Goal: Transaction & Acquisition: Download file/media

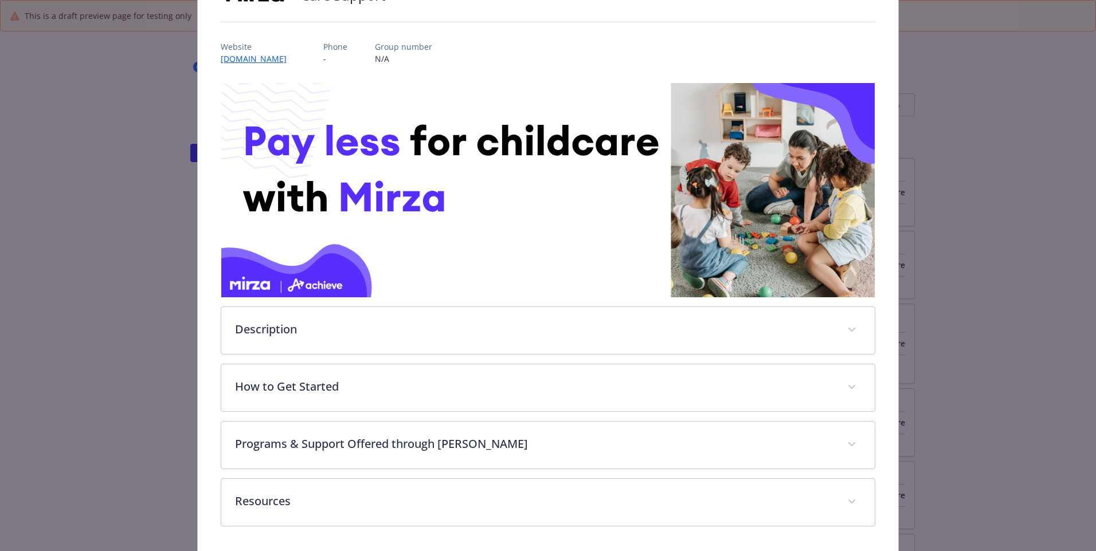
scroll to position [148, 0]
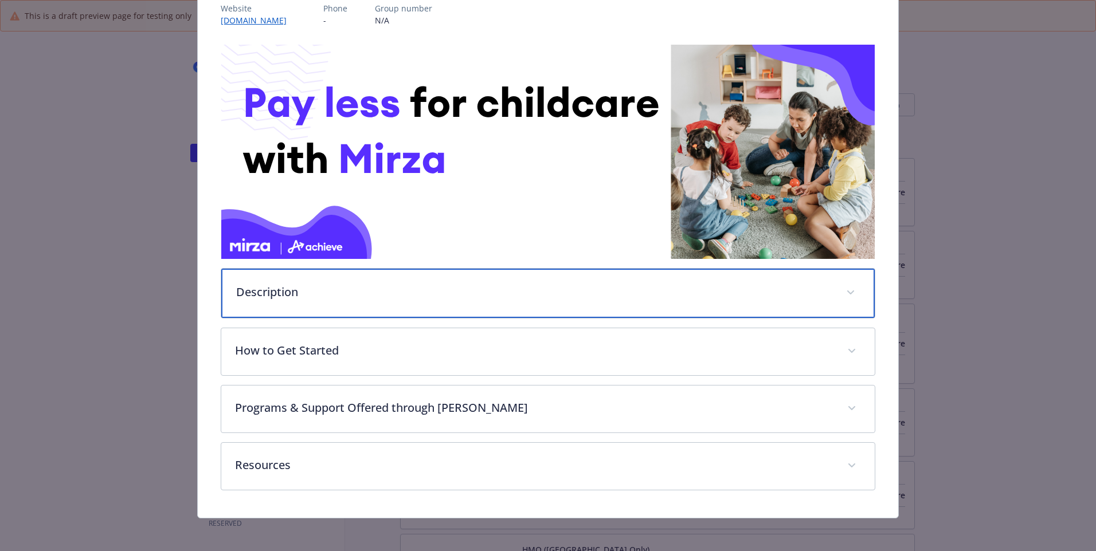
click at [285, 2] on p "Description" at bounding box center [534, 292] width 596 height 17
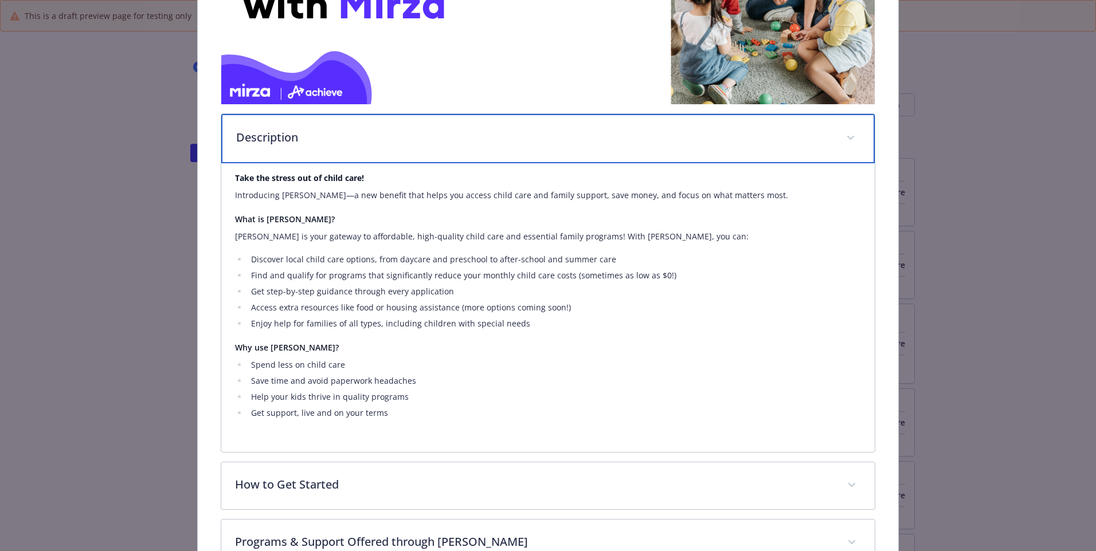
scroll to position [308, 0]
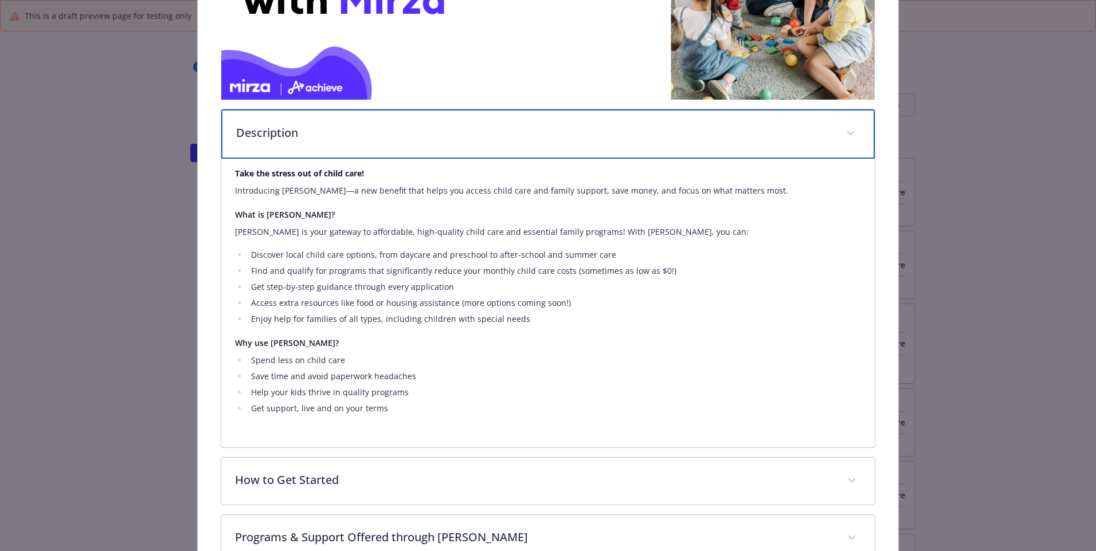
click at [285, 2] on span "details for plan Family Forward - Care Support - Care Support" at bounding box center [850, 133] width 18 height 18
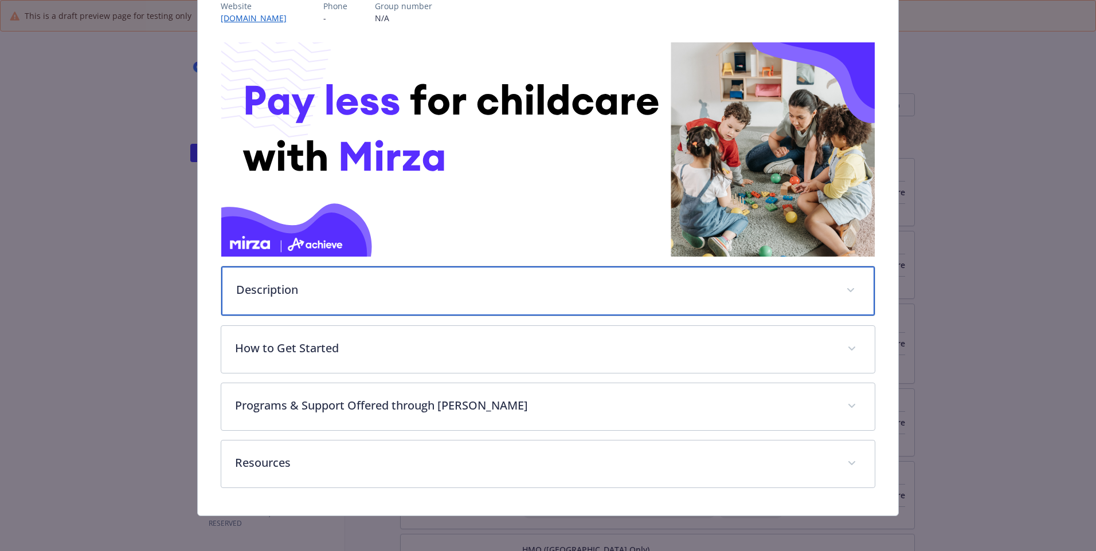
scroll to position [151, 0]
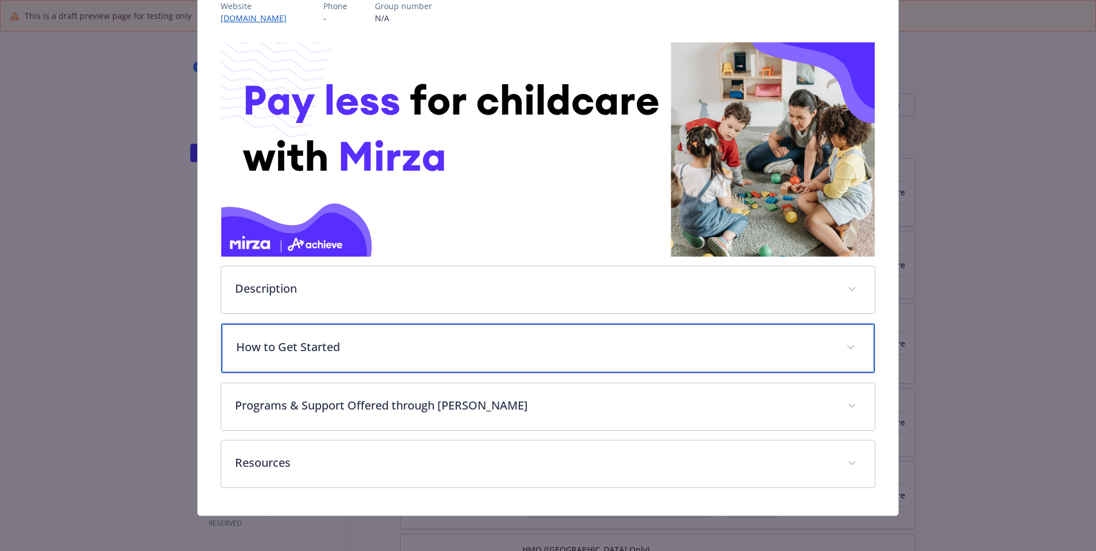
click at [285, 2] on div "How to Get Started" at bounding box center [547, 348] width 653 height 49
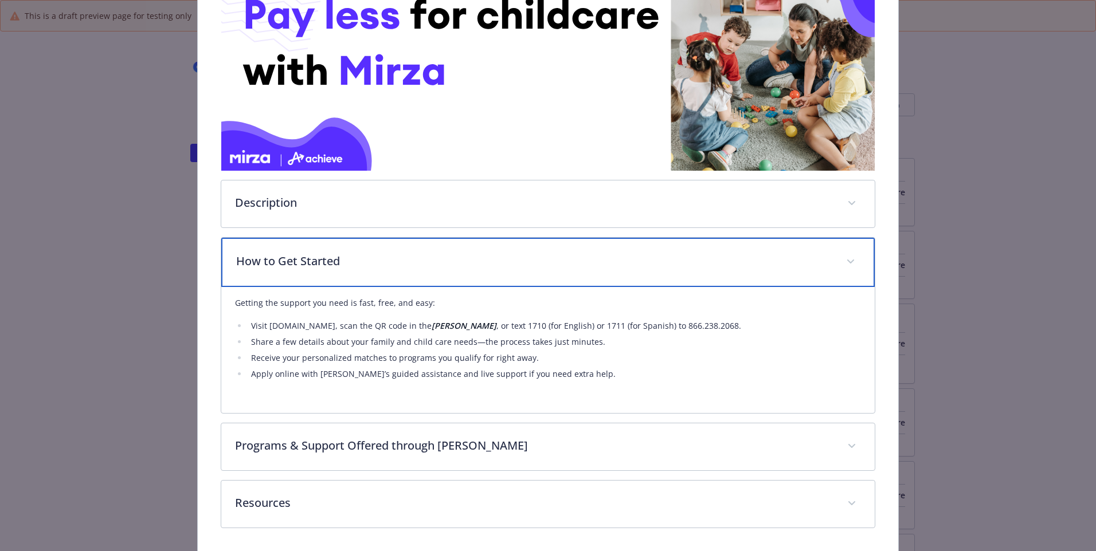
scroll to position [245, 0]
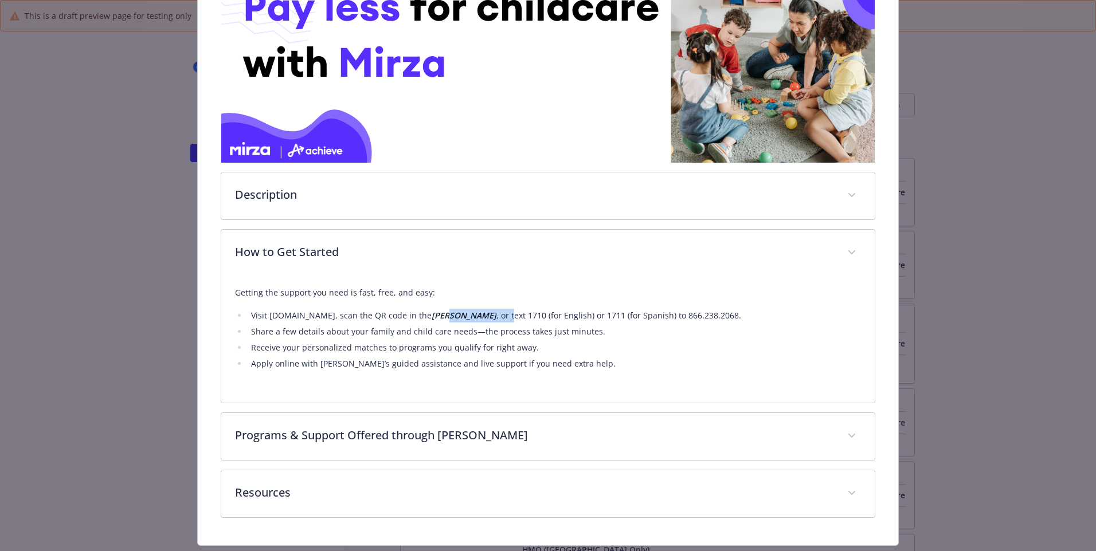
drag, startPoint x: 461, startPoint y: 315, endPoint x: 503, endPoint y: 315, distance: 41.8
click at [285, 2] on li "Visit [DOMAIN_NAME], scan the QR code in the [PERSON_NAME] , or text 1710 (for …" at bounding box center [554, 316] width 613 height 14
drag, startPoint x: 503, startPoint y: 315, endPoint x: 471, endPoint y: 312, distance: 32.2
click at [285, 2] on strong "[PERSON_NAME]" at bounding box center [464, 315] width 65 height 11
drag, startPoint x: 609, startPoint y: 332, endPoint x: 617, endPoint y: 336, distance: 9.5
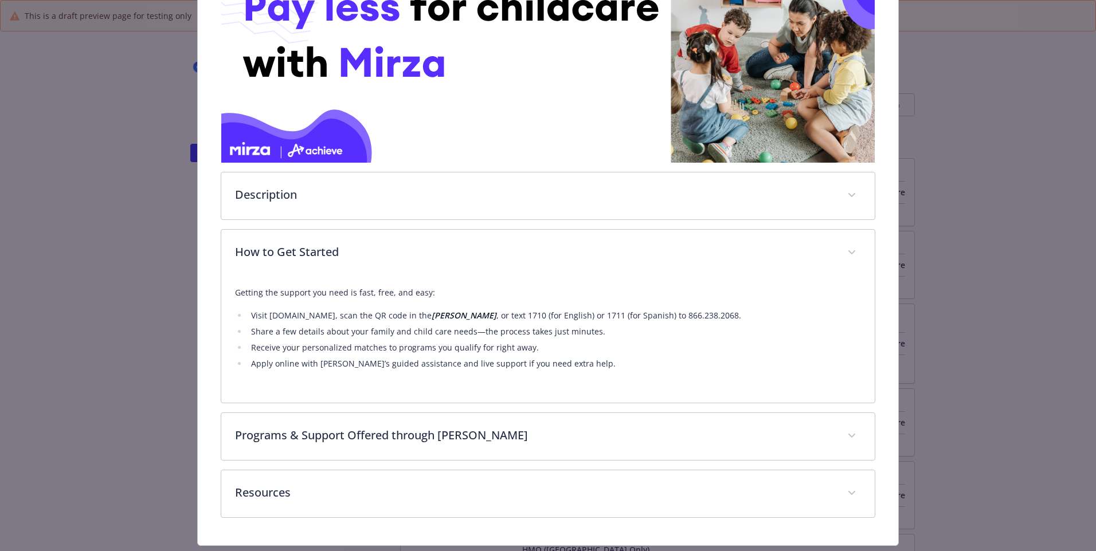
click at [285, 2] on li "Share a few details about your family and child care needs—the process takes ju…" at bounding box center [554, 332] width 613 height 14
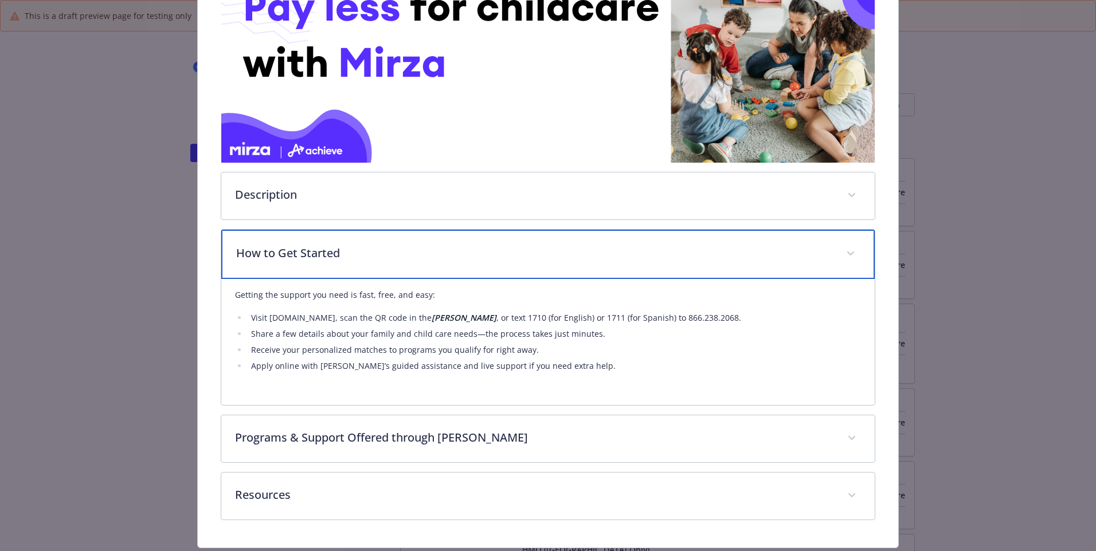
click at [285, 2] on div "How to Get Started" at bounding box center [547, 254] width 653 height 49
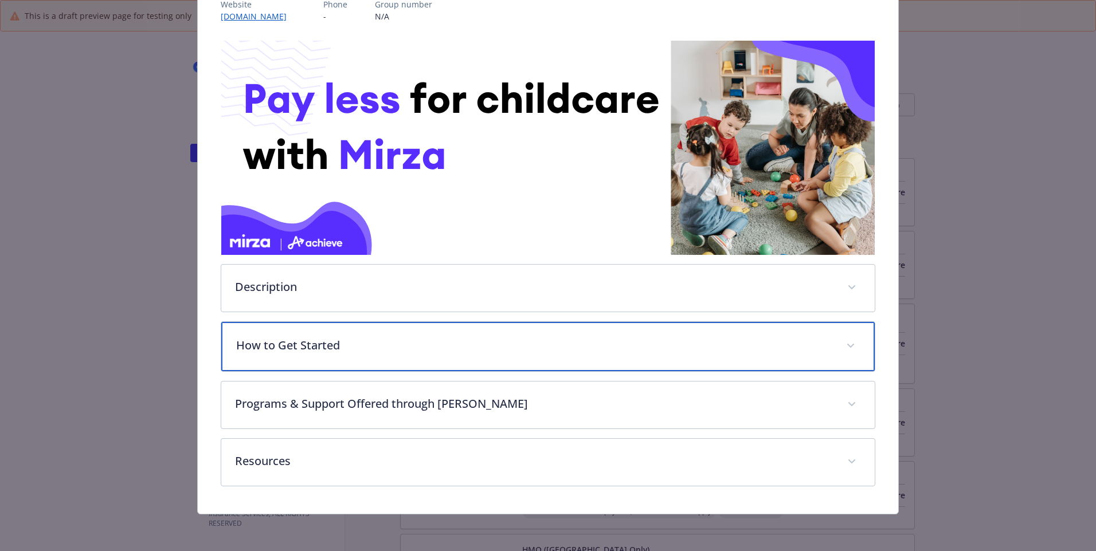
scroll to position [151, 0]
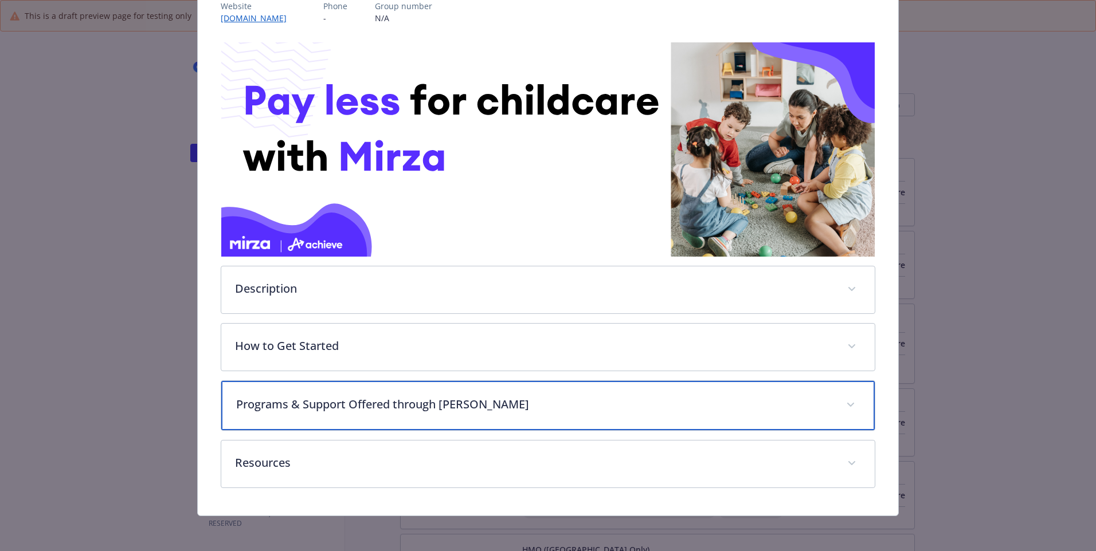
click at [285, 2] on p "Programs & Support Offered through [PERSON_NAME]" at bounding box center [534, 404] width 596 height 17
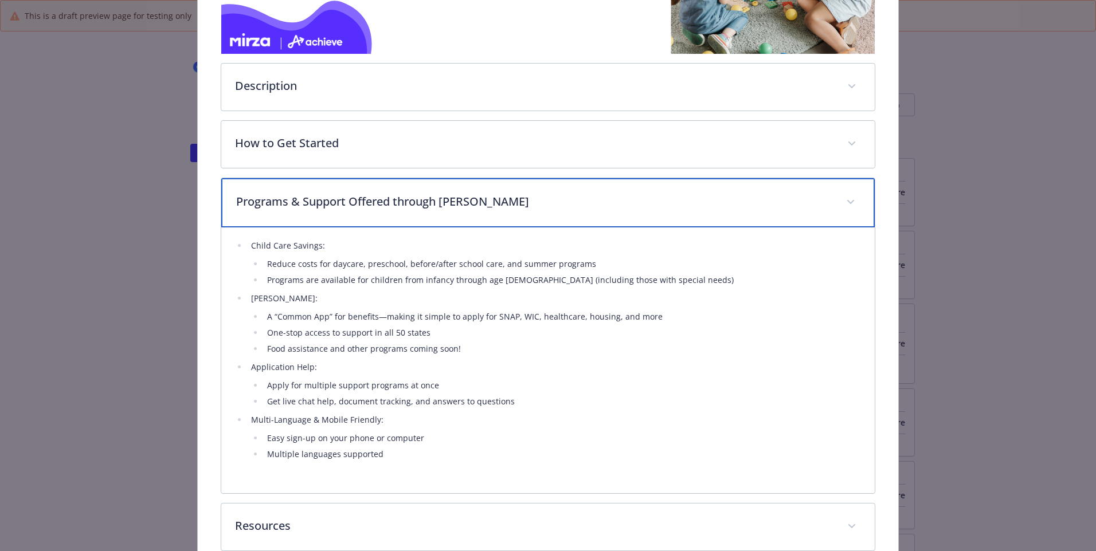
scroll to position [361, 0]
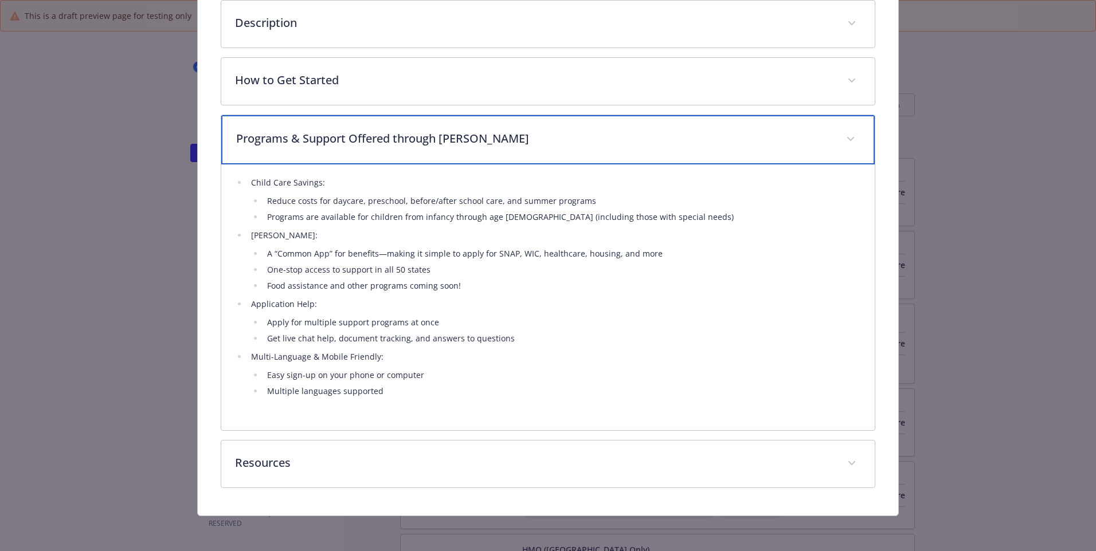
click at [285, 2] on span "details for plan Family Forward - Care Support - Care Support" at bounding box center [850, 139] width 18 height 18
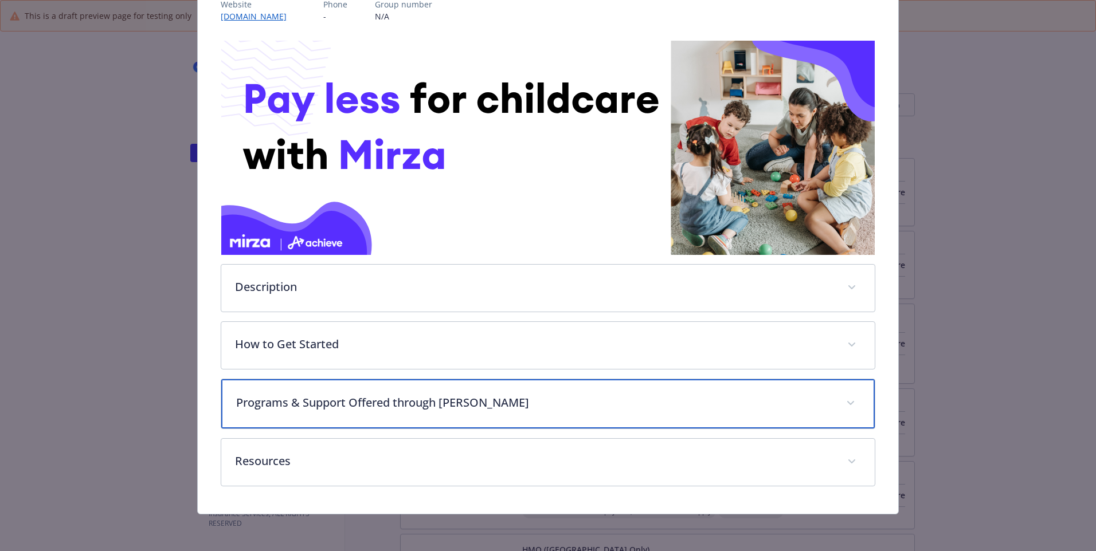
scroll to position [151, 0]
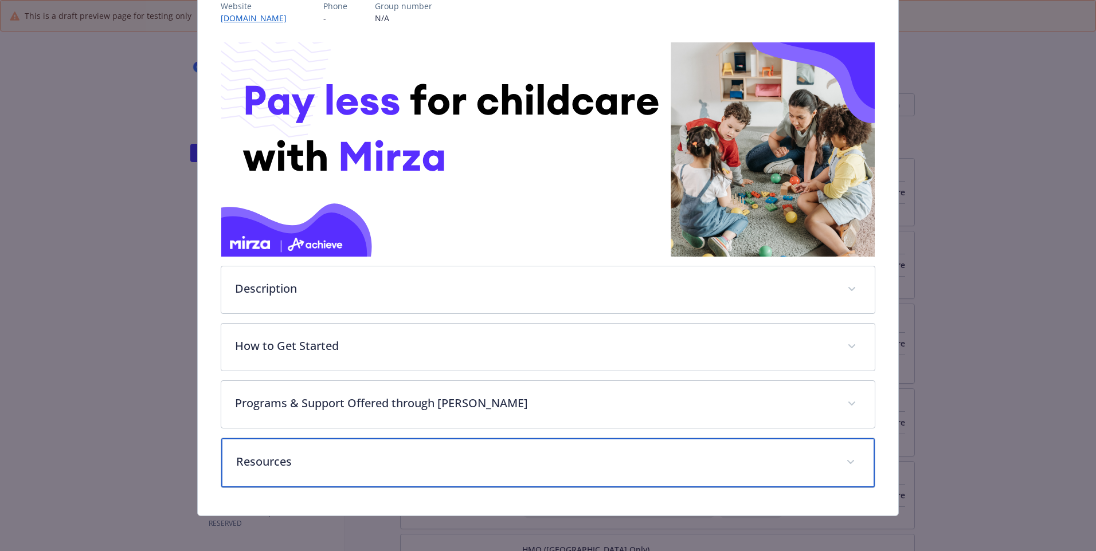
drag, startPoint x: 309, startPoint y: 458, endPoint x: 345, endPoint y: 458, distance: 36.1
click at [285, 2] on p "Resources" at bounding box center [534, 461] width 596 height 17
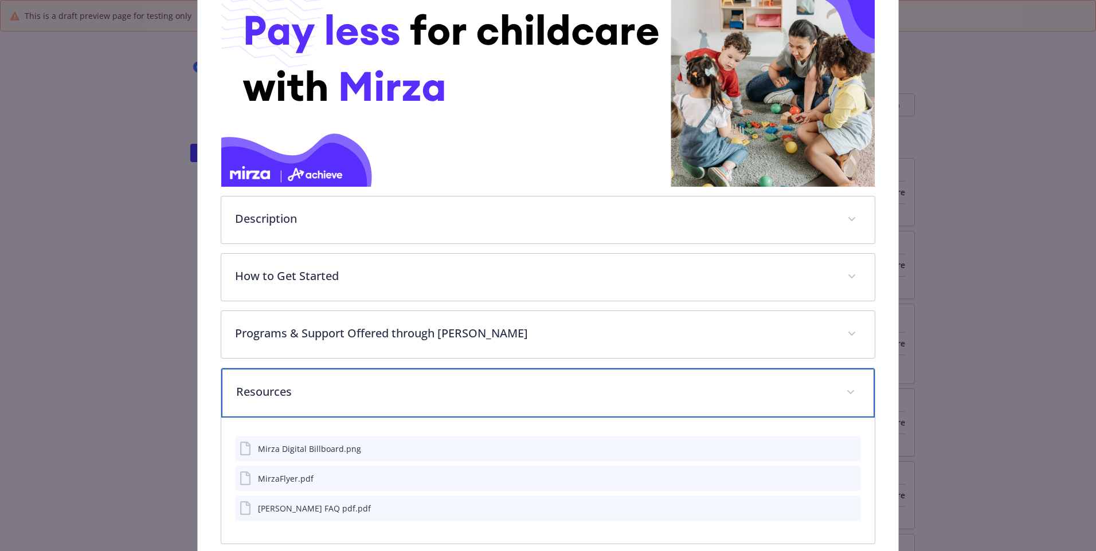
scroll to position [277, 0]
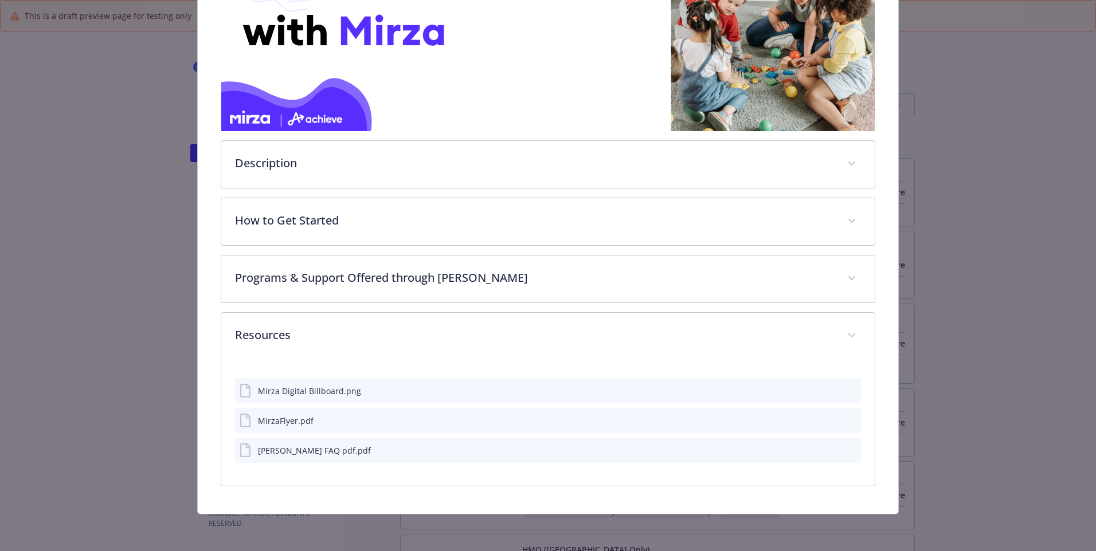
click at [285, 2] on icon "download file" at bounding box center [831, 390] width 9 height 9
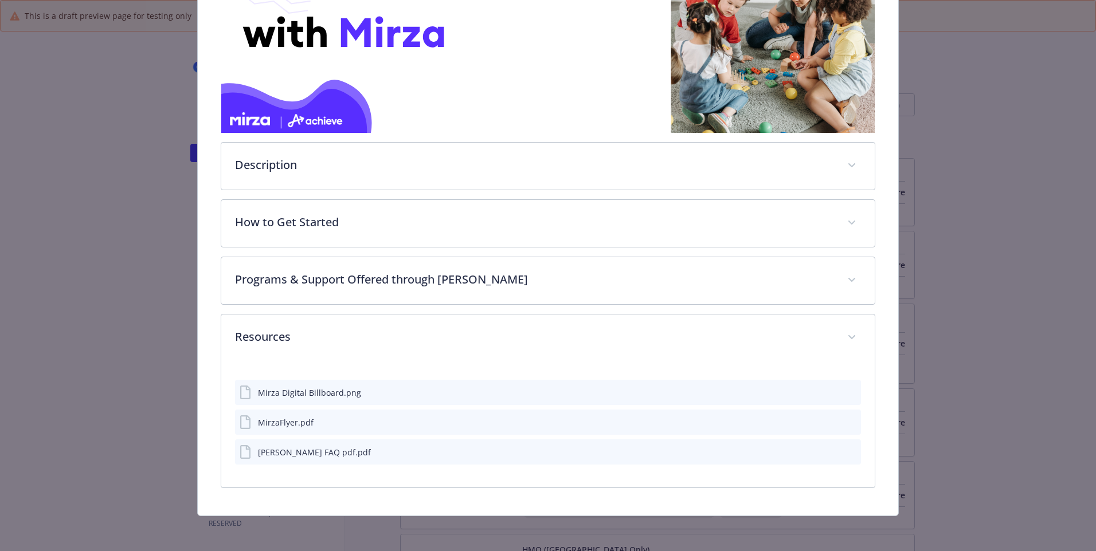
click at [285, 2] on icon "download file" at bounding box center [831, 421] width 9 height 9
click at [285, 2] on div "[PERSON_NAME] FAQ pdf.pdf" at bounding box center [314, 453] width 113 height 12
click at [285, 2] on icon "download file" at bounding box center [831, 451] width 9 height 9
